Goal: Task Accomplishment & Management: Use online tool/utility

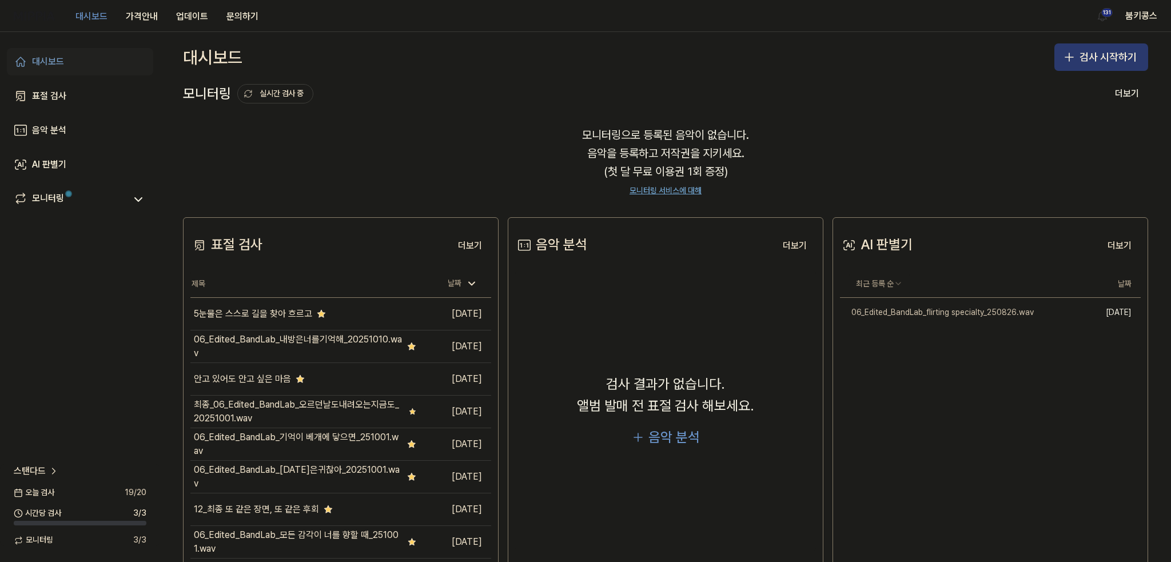
click at [1111, 67] on button "검사 시작하기" at bounding box center [1102, 56] width 94 height 27
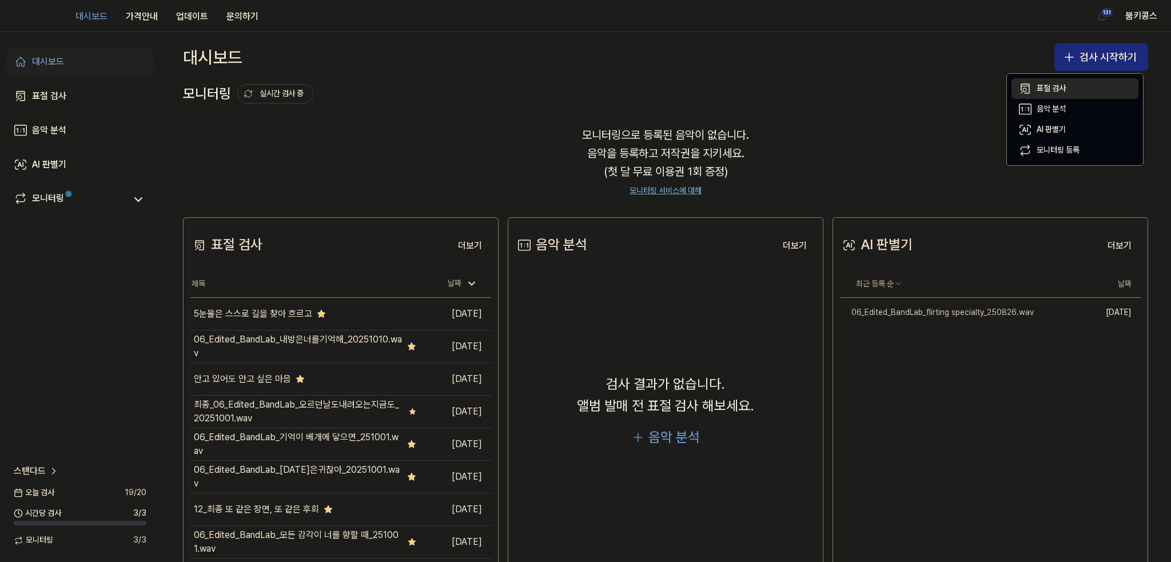
click at [1066, 92] on button "표절 검사" at bounding box center [1075, 88] width 127 height 21
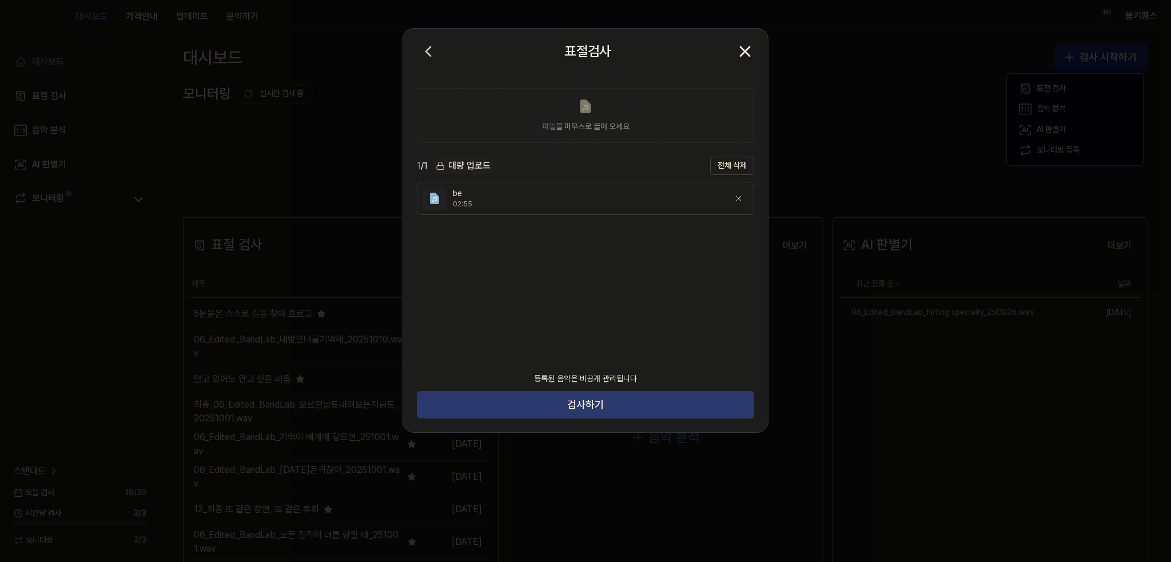
click at [613, 403] on button "검사하기" at bounding box center [585, 404] width 337 height 27
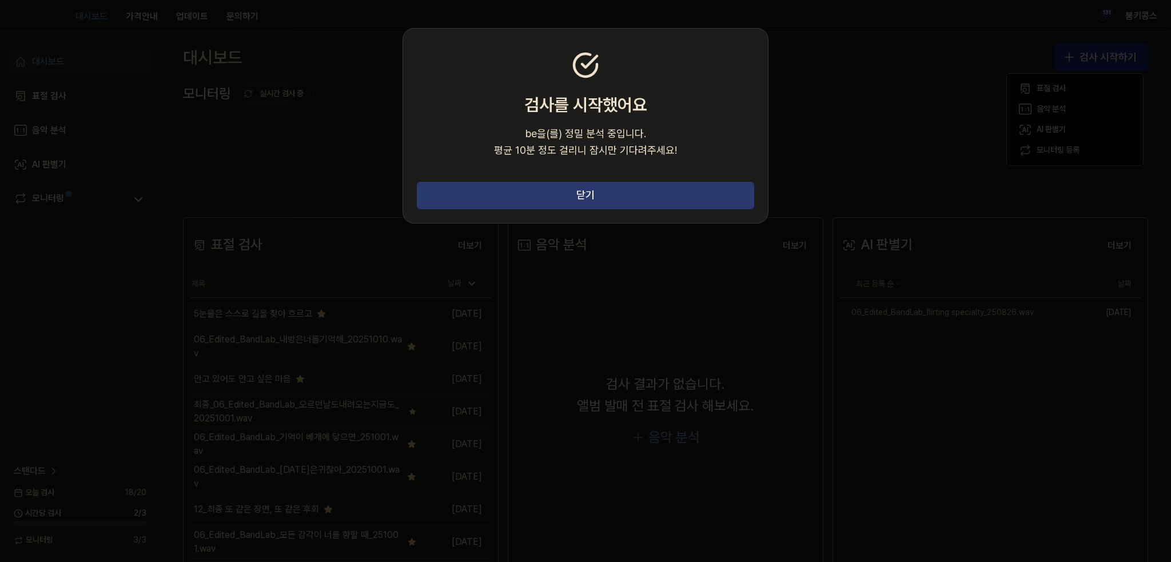
click at [715, 202] on button "닫기" at bounding box center [585, 195] width 337 height 27
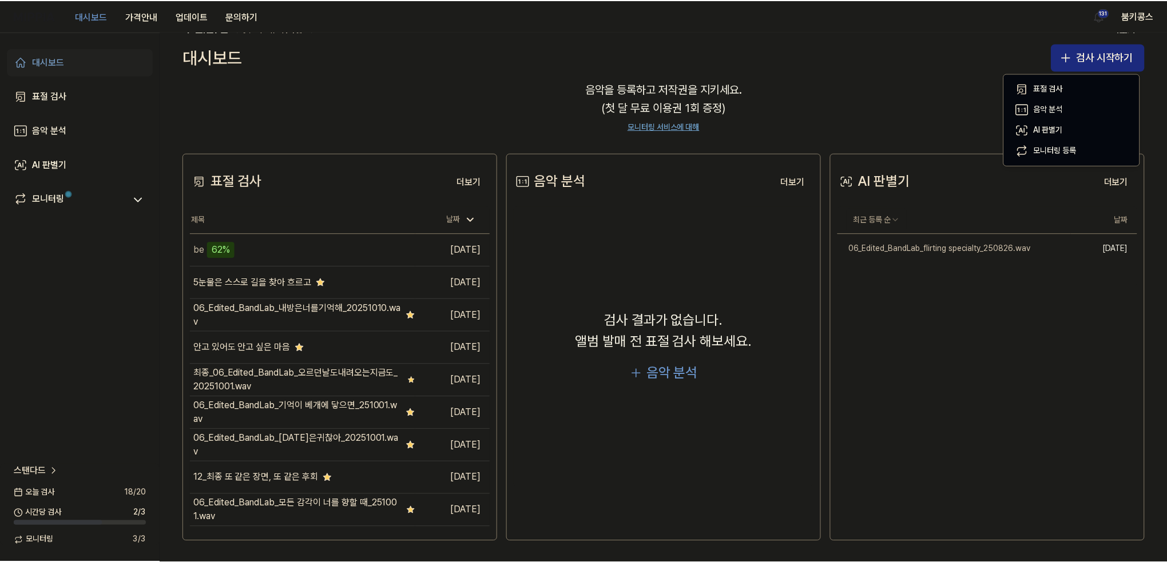
scroll to position [65, 0]
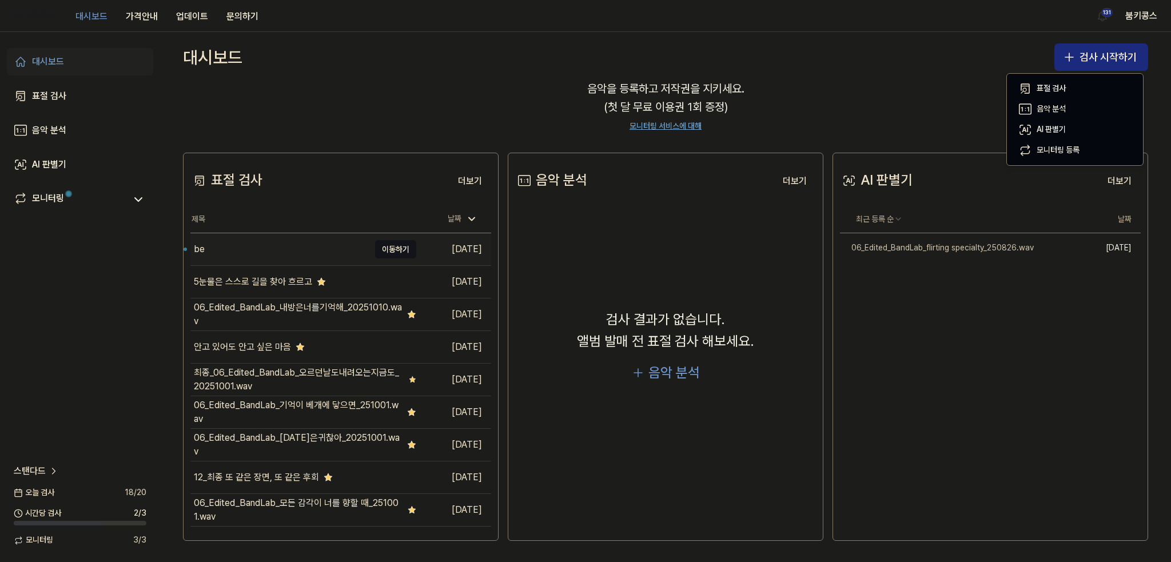
click at [232, 245] on div "be" at bounding box center [279, 249] width 179 height 32
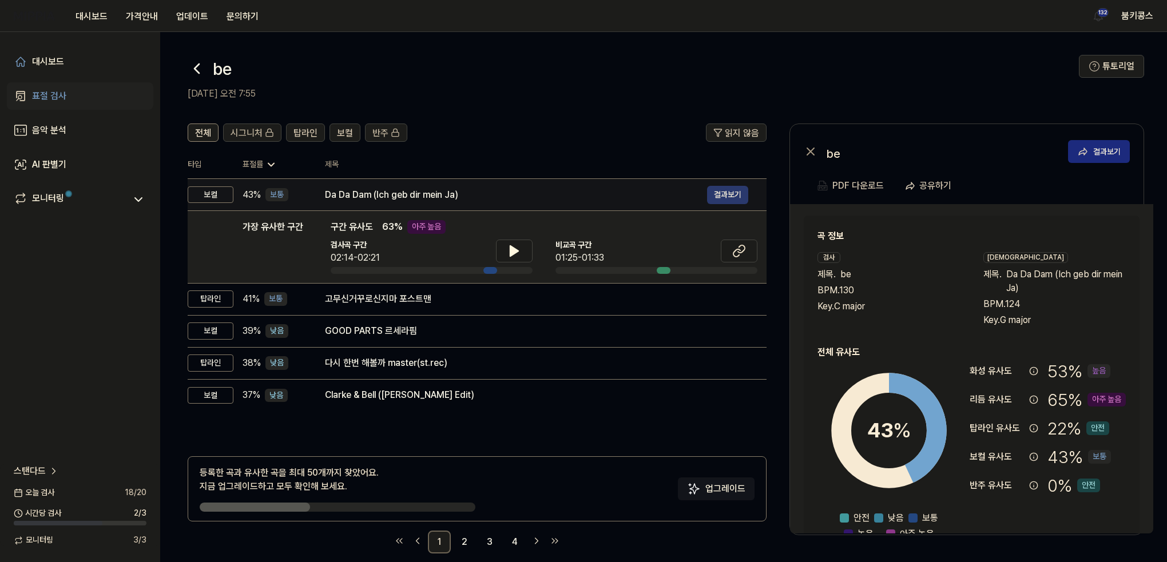
click at [730, 190] on button "결과보기" at bounding box center [727, 195] width 41 height 18
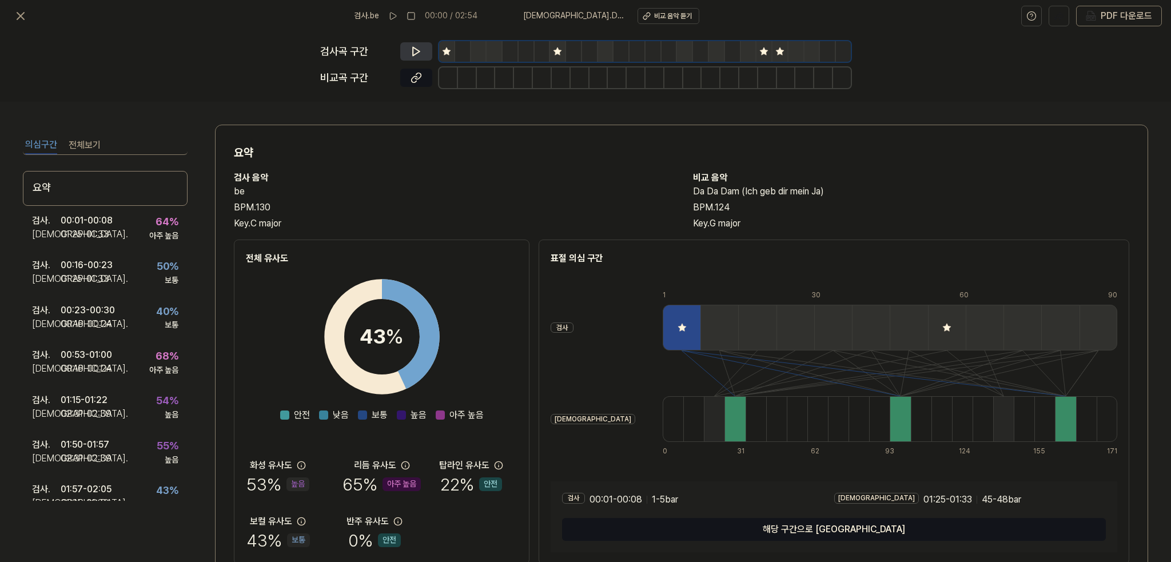
click at [417, 50] on icon at bounding box center [416, 51] width 7 height 9
click at [413, 51] on icon at bounding box center [416, 51] width 11 height 11
click at [133, 231] on div "검사 . 00:01 - 00:08 비교 . 01:25 - 01:33 64 % 아주 높음" at bounding box center [105, 228] width 165 height 45
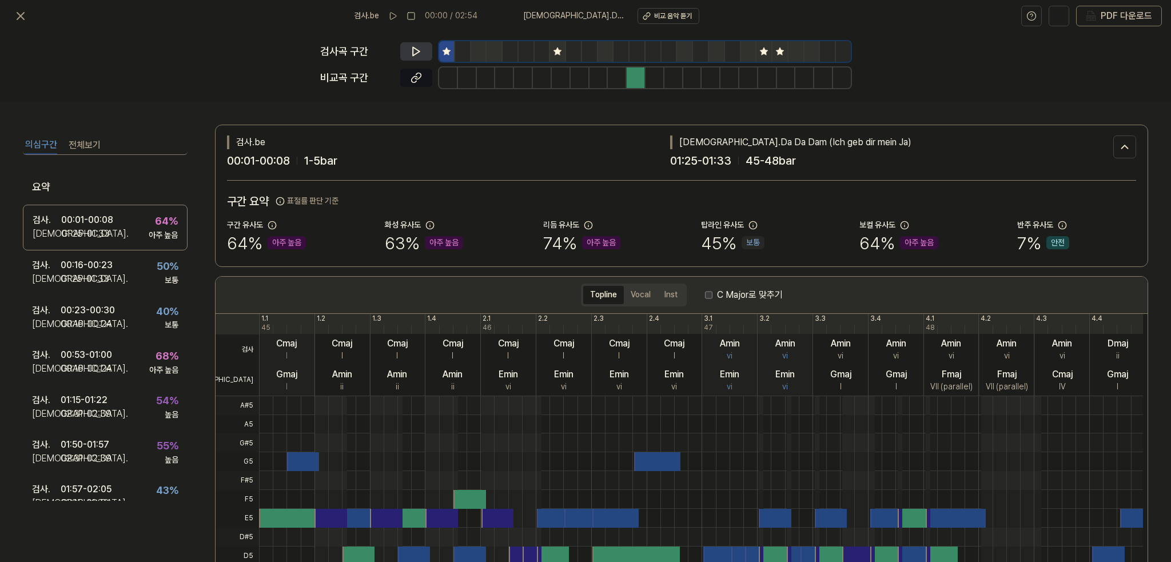
click at [419, 49] on icon at bounding box center [416, 51] width 11 height 11
click at [416, 73] on icon at bounding box center [416, 77] width 11 height 11
click at [120, 375] on div "검사 . 00:53 - 01:00 비교 . 00:16 - 00:24 68 % 아주 높음" at bounding box center [105, 362] width 165 height 45
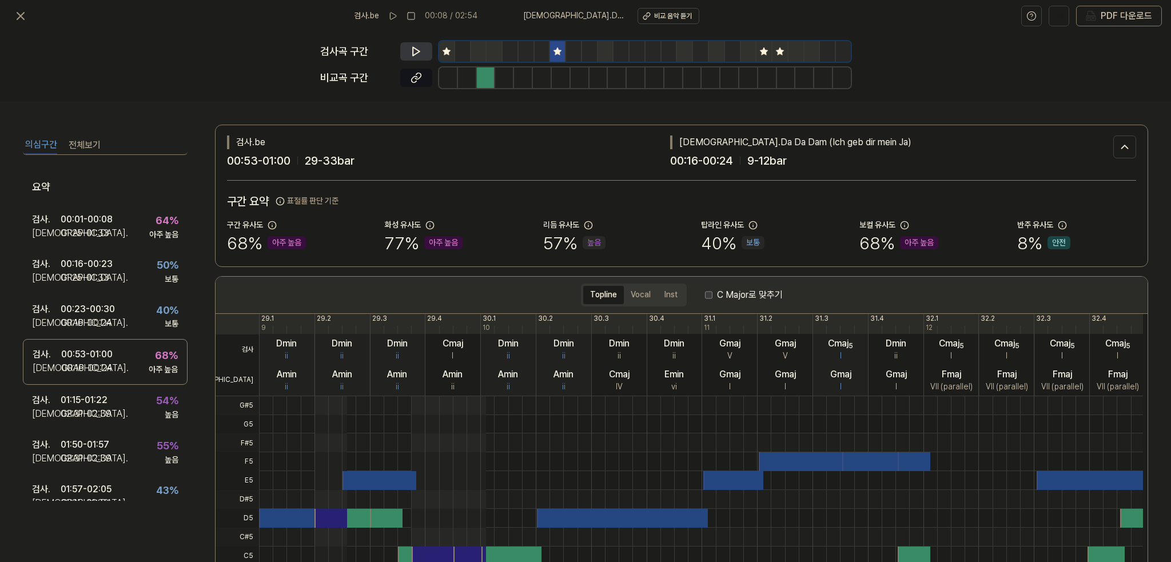
click at [415, 47] on icon at bounding box center [416, 51] width 7 height 9
click at [426, 75] on button at bounding box center [416, 78] width 32 height 18
click at [22, 18] on icon at bounding box center [20, 16] width 7 height 7
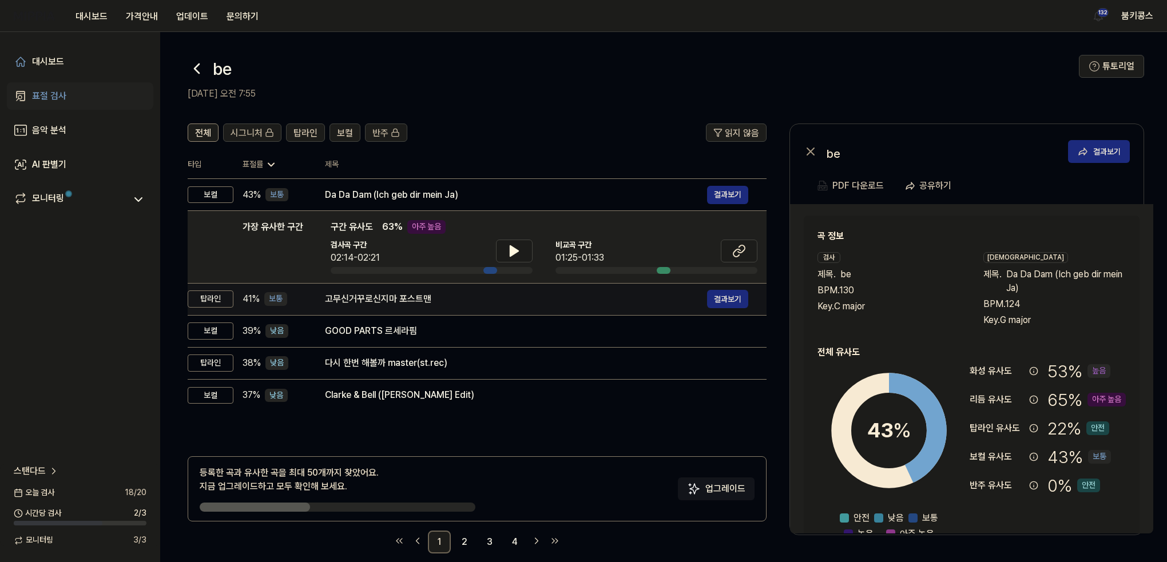
click at [363, 299] on div "고무신거꾸로신지마 포스트맨" at bounding box center [516, 299] width 382 height 14
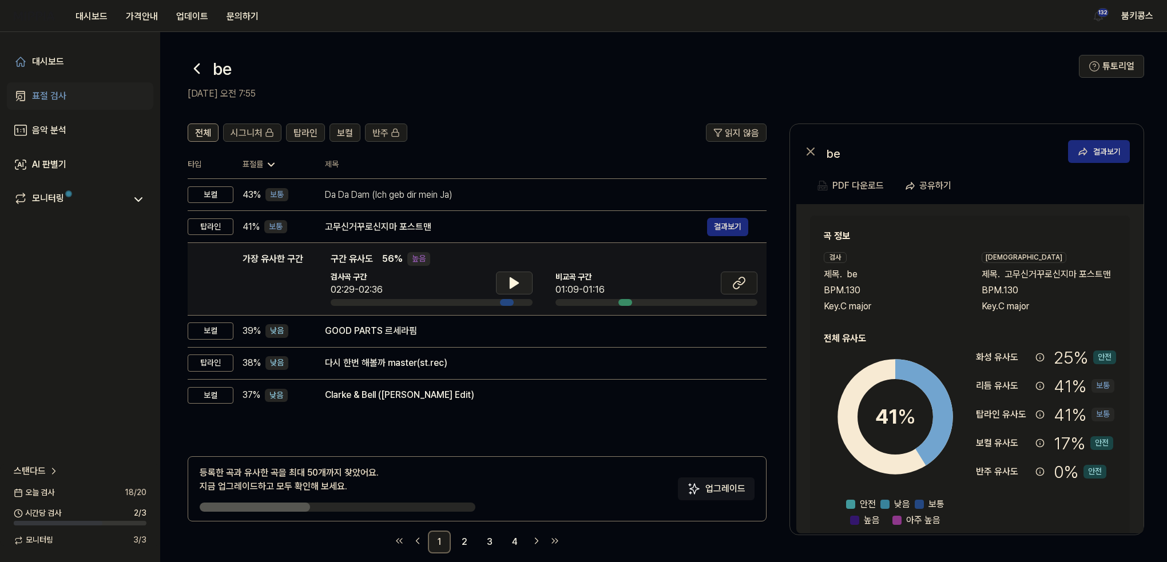
click at [524, 279] on button at bounding box center [514, 283] width 37 height 23
click at [523, 276] on button at bounding box center [514, 283] width 37 height 23
click at [732, 287] on icon at bounding box center [739, 283] width 14 height 14
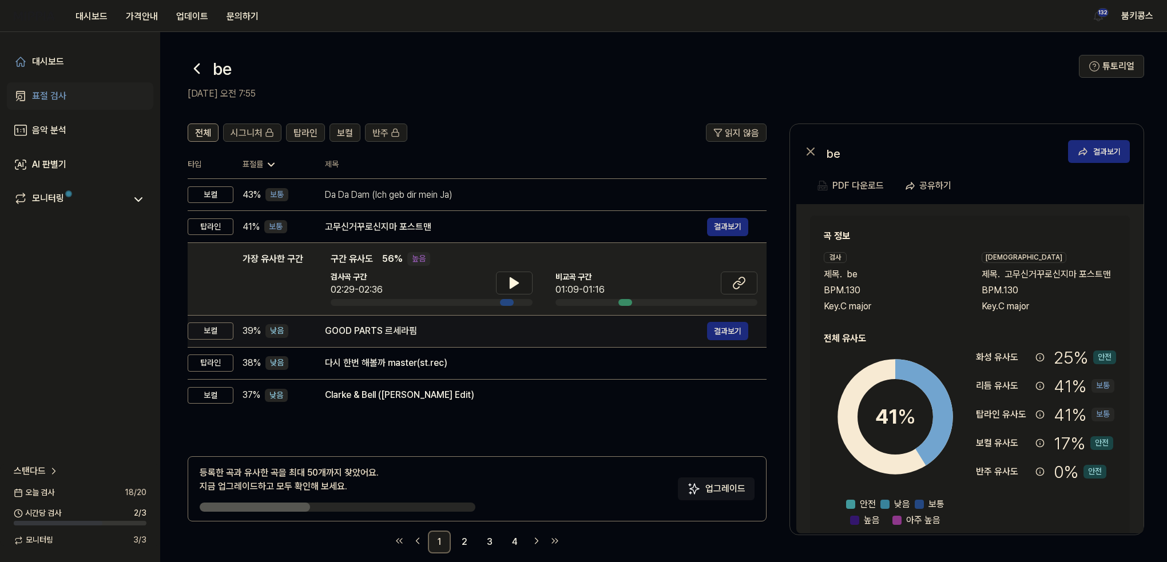
click at [400, 331] on div "GOOD PARTS 르세라핌" at bounding box center [516, 331] width 382 height 14
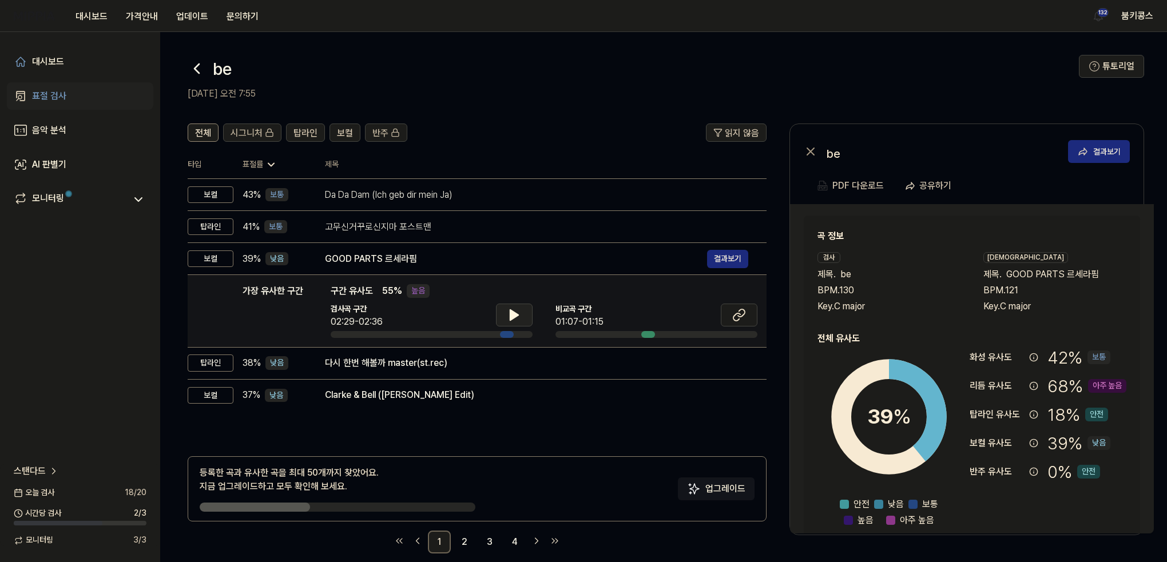
click at [510, 310] on icon at bounding box center [514, 315] width 8 height 10
click at [511, 311] on icon at bounding box center [512, 315] width 2 height 9
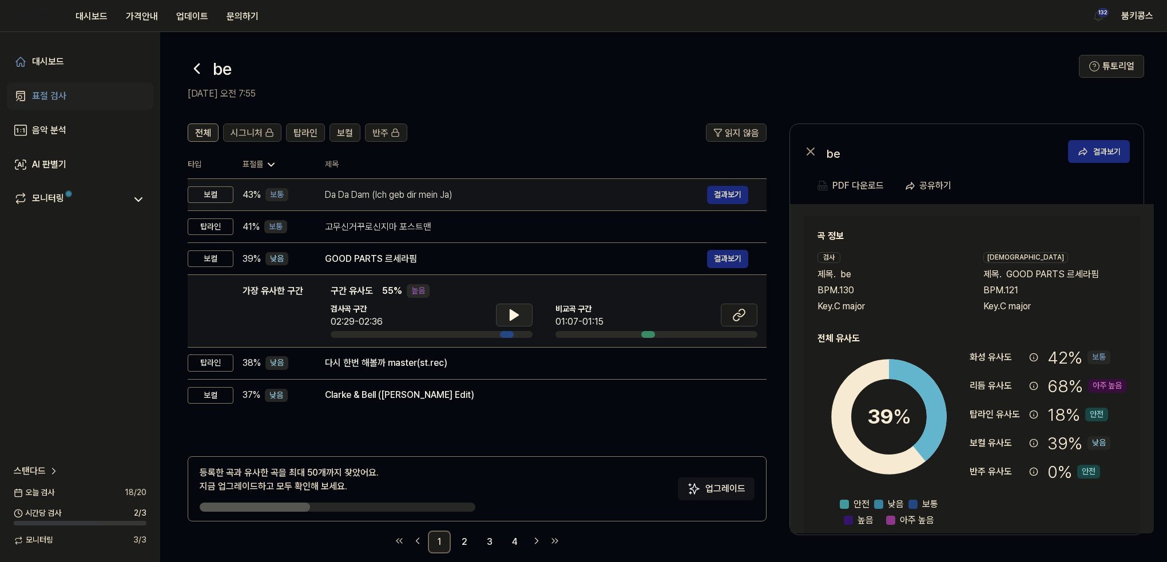
click at [458, 188] on div "Da Da Dam (Ich geb dir mein Ja)" at bounding box center [516, 195] width 382 height 14
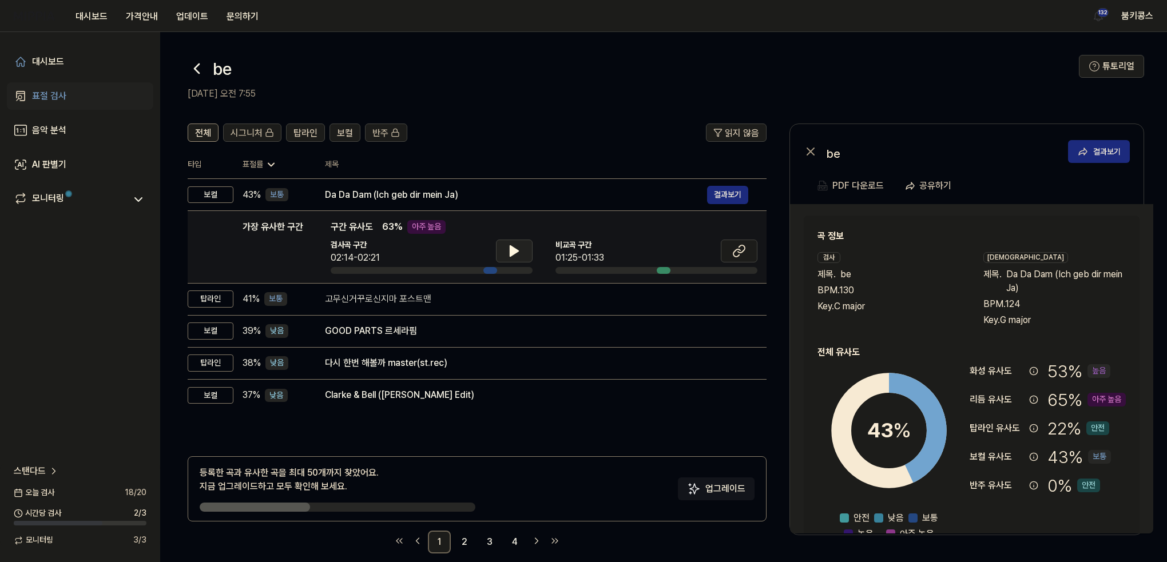
click at [497, 249] on button at bounding box center [514, 251] width 37 height 23
click at [508, 253] on icon at bounding box center [514, 251] width 14 height 14
